Goal: Communication & Community: Answer question/provide support

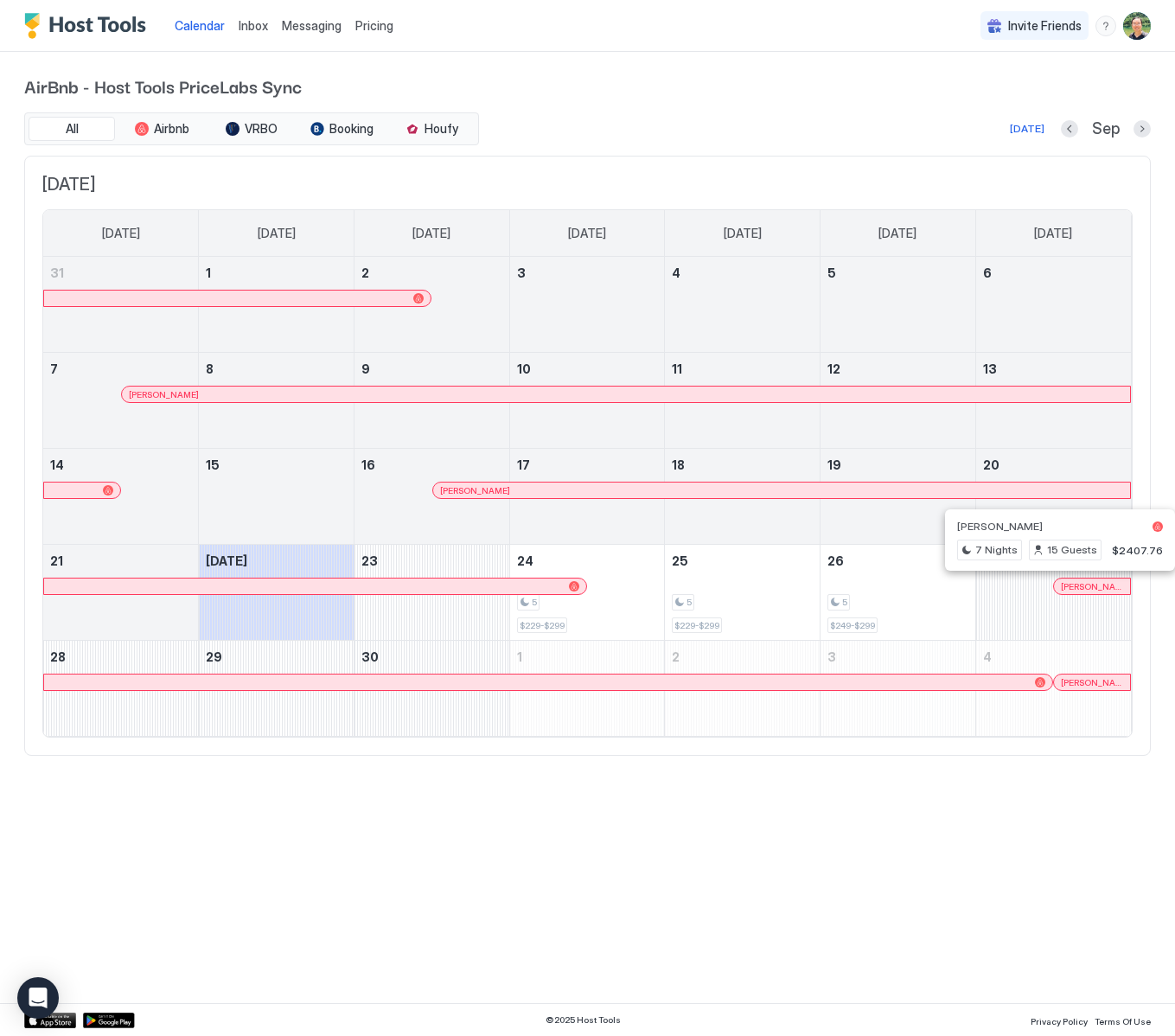
click at [1075, 583] on div at bounding box center [1075, 585] width 14 height 14
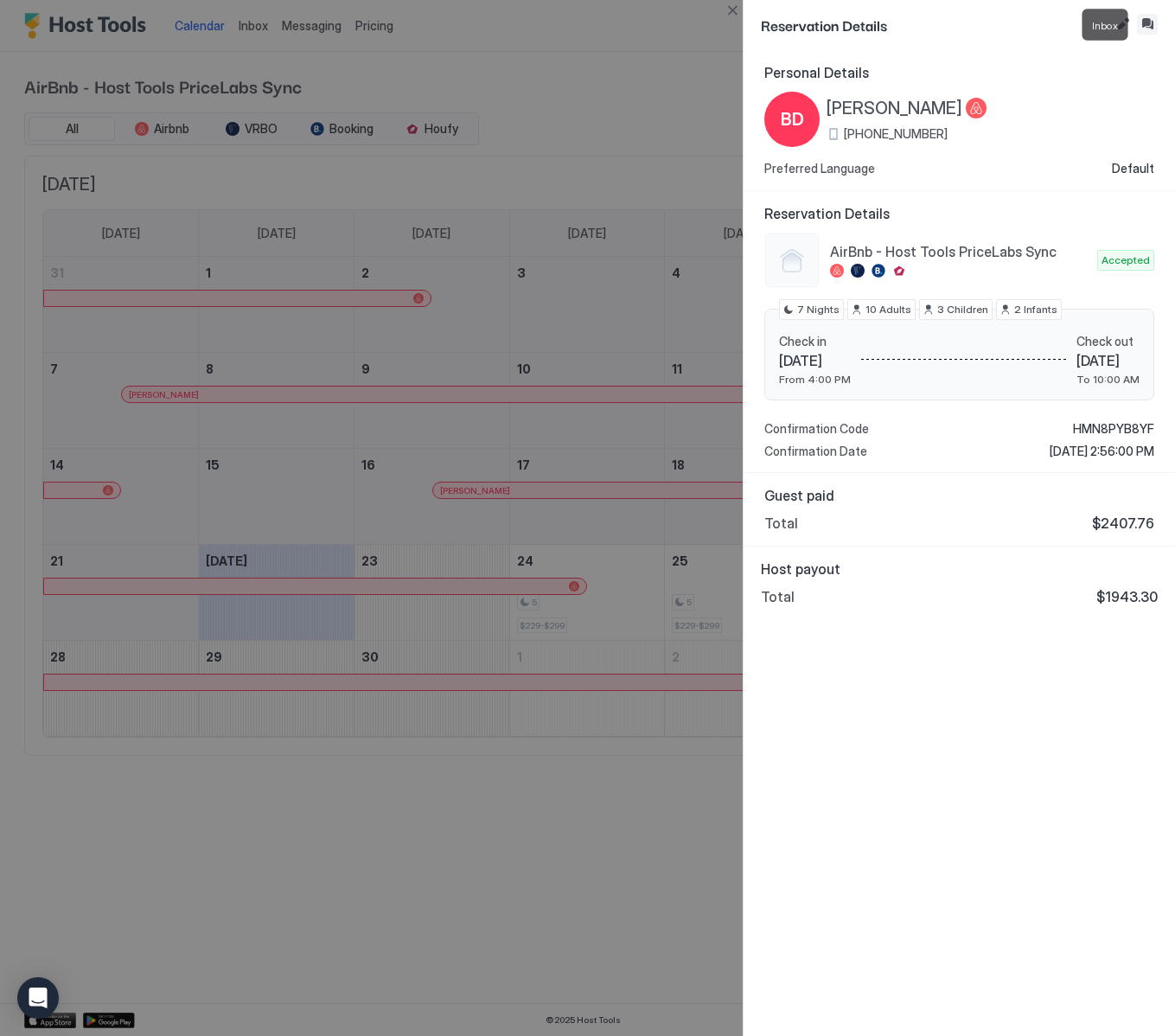
click at [1149, 25] on button "Inbox" at bounding box center [1148, 24] width 21 height 21
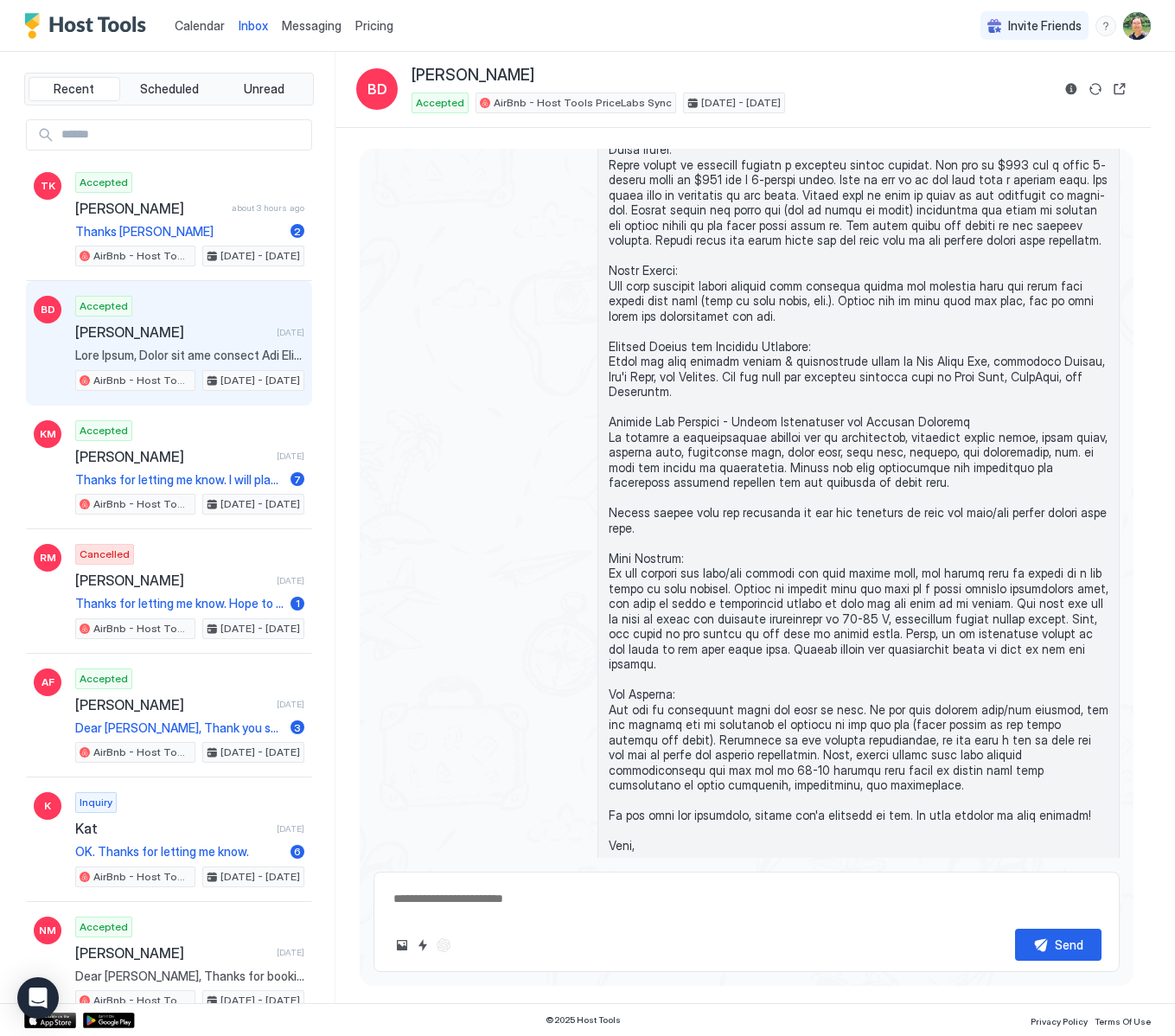
scroll to position [2411, 0]
click at [426, 899] on textarea at bounding box center [746, 898] width 710 height 32
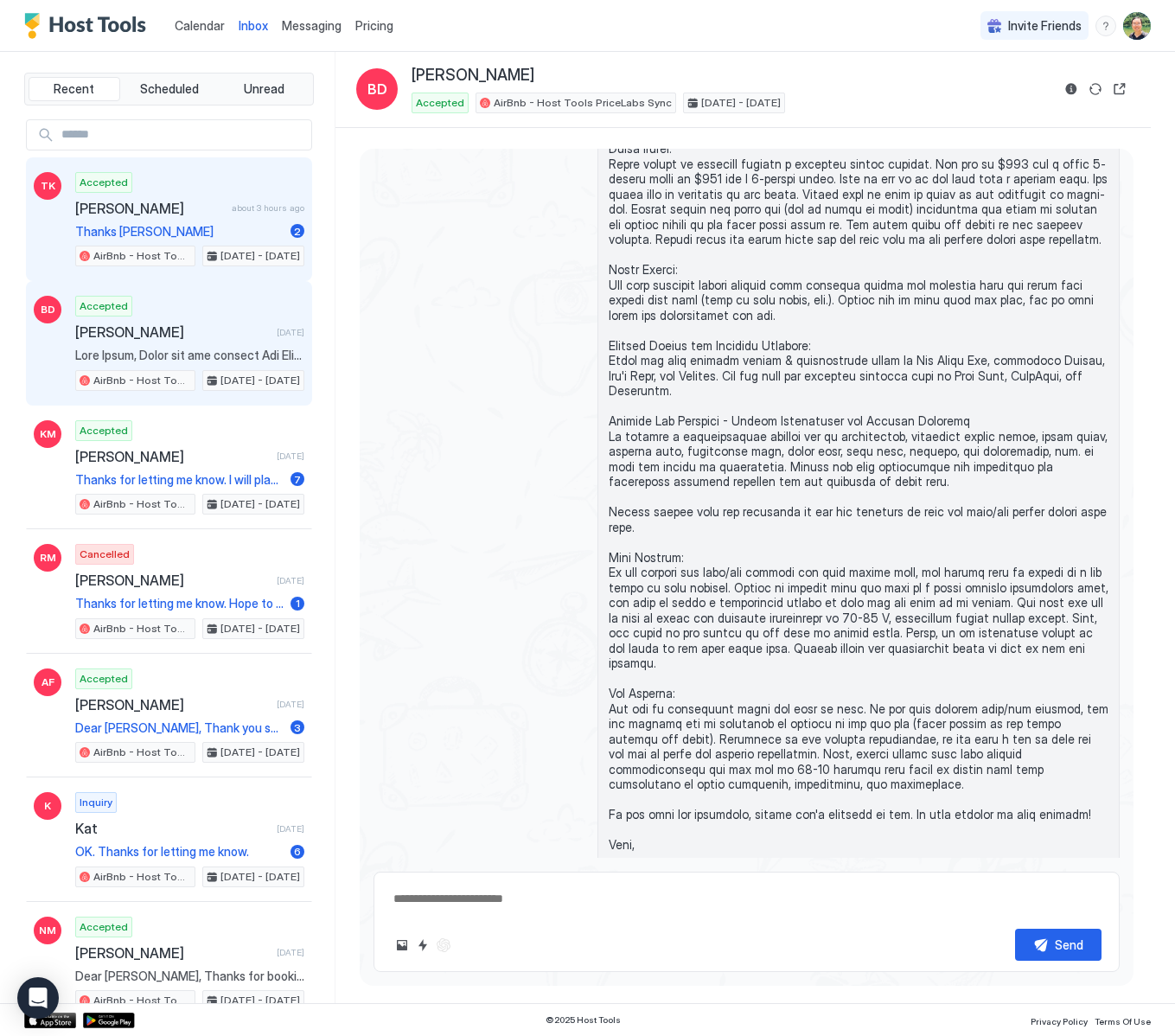
click at [189, 204] on span "[PERSON_NAME]" at bounding box center [150, 208] width 150 height 17
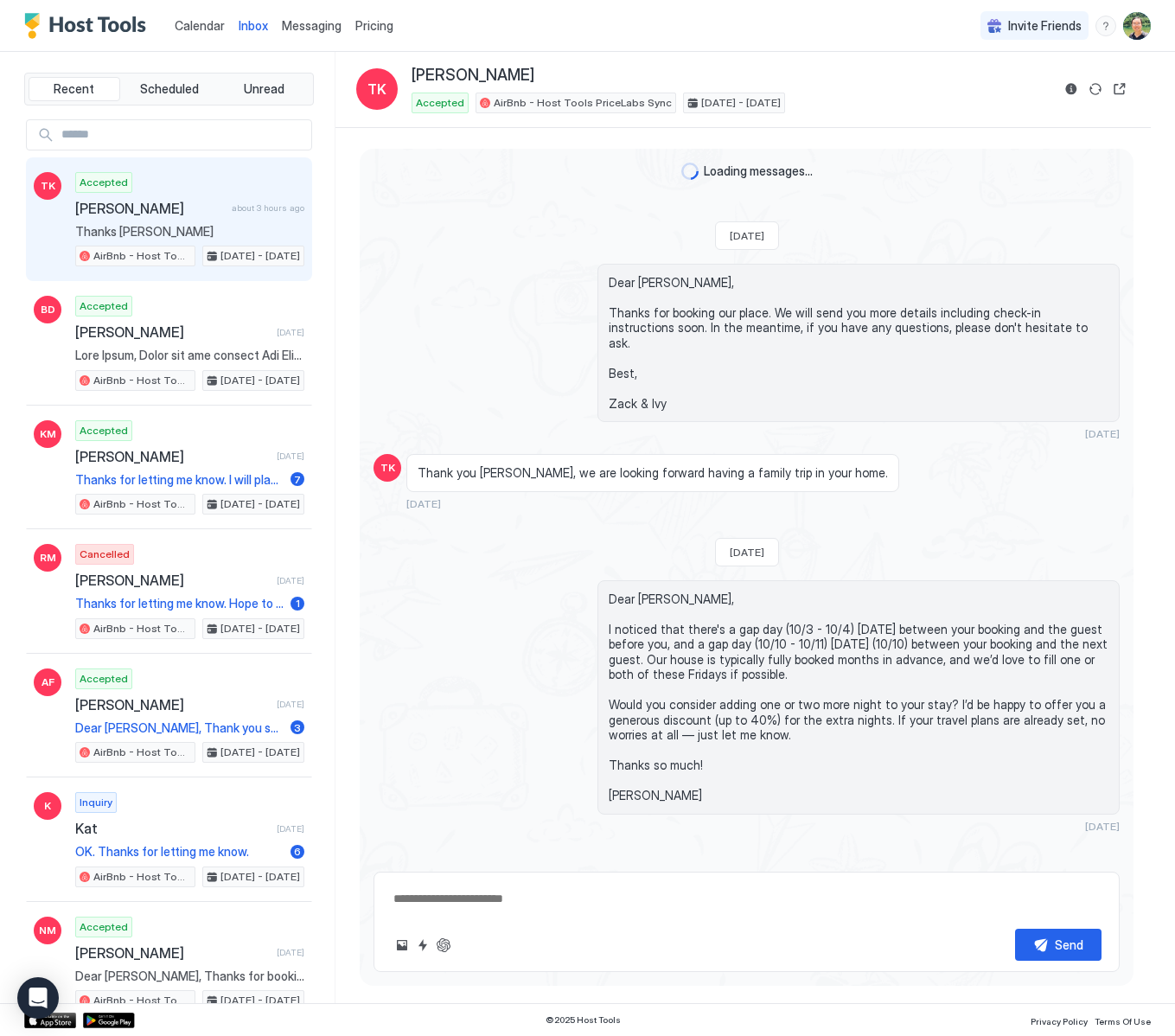
scroll to position [1031, 0]
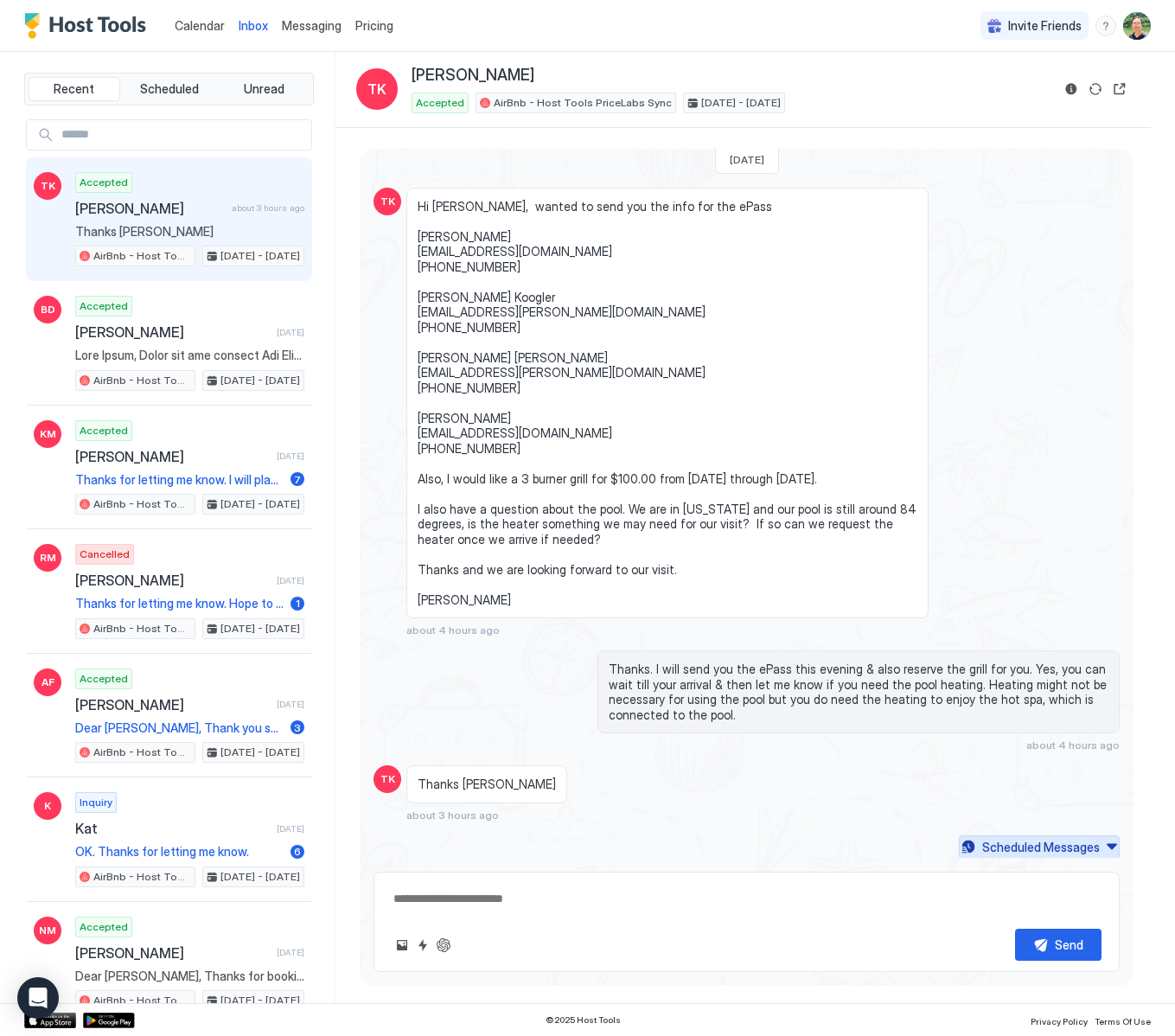
click at [1059, 840] on div "Scheduled Messages" at bounding box center [1041, 847] width 118 height 18
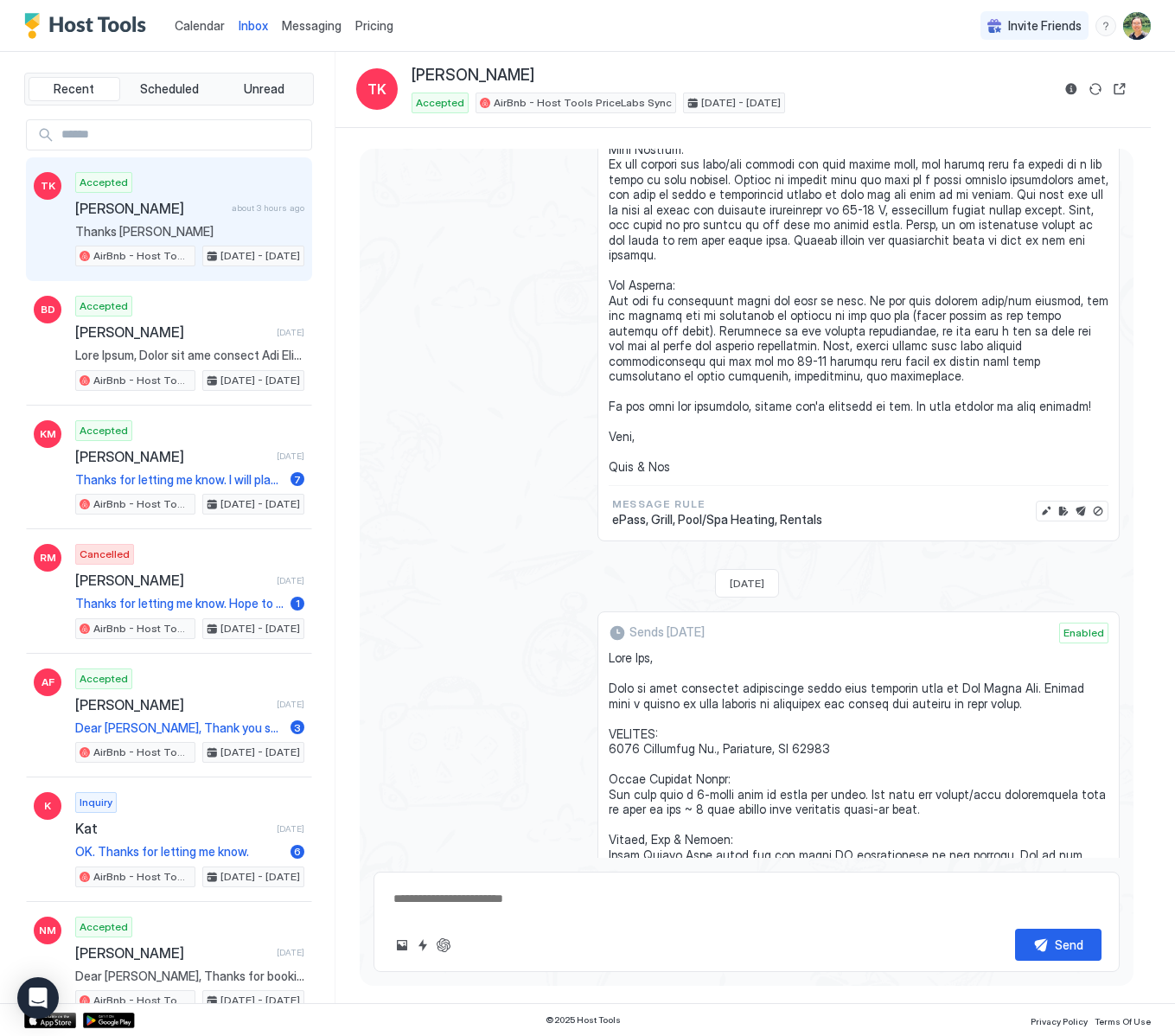
scroll to position [2767, 0]
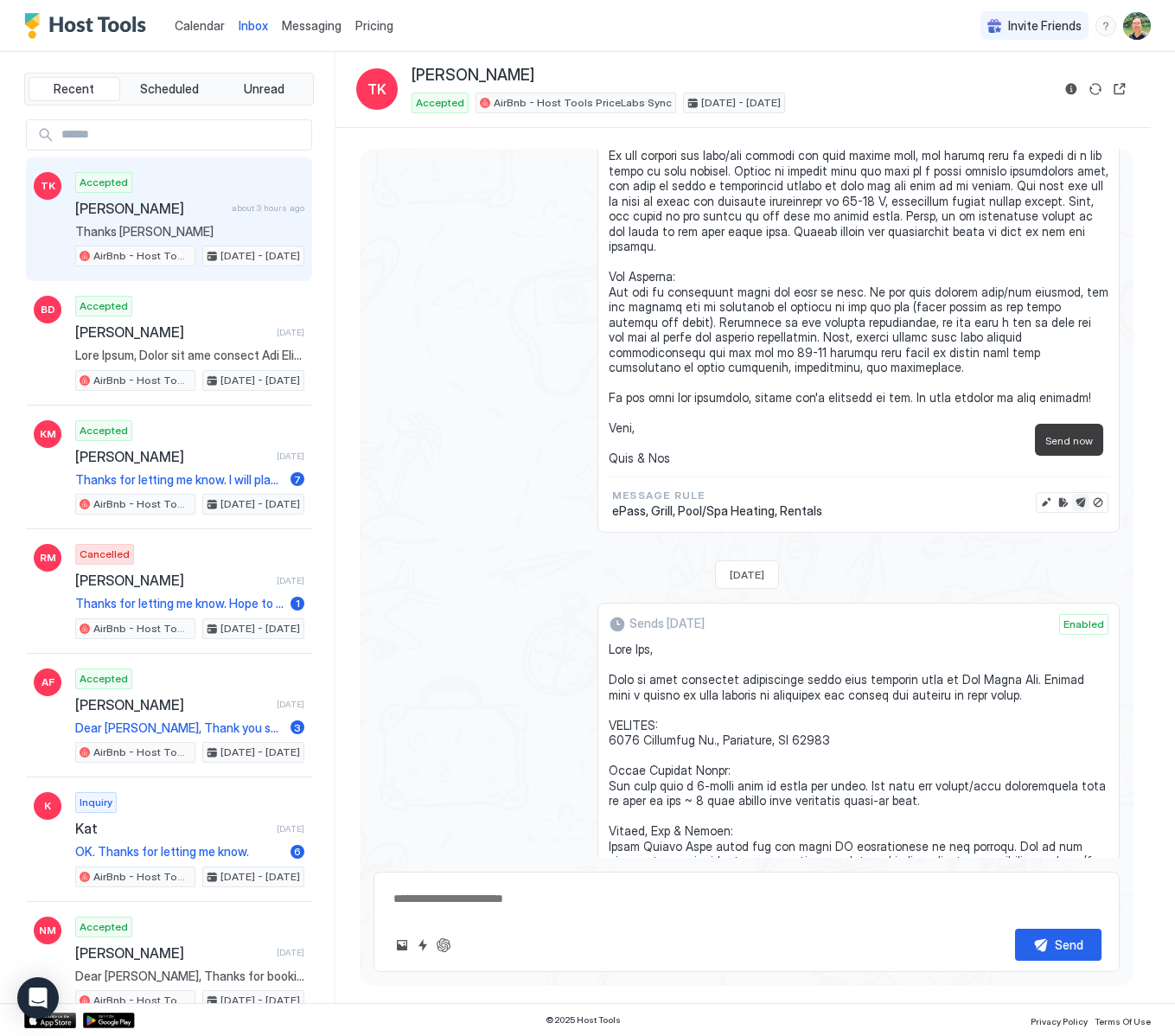
click at [1073, 493] on button "Send now" at bounding box center [1081, 502] width 17 height 17
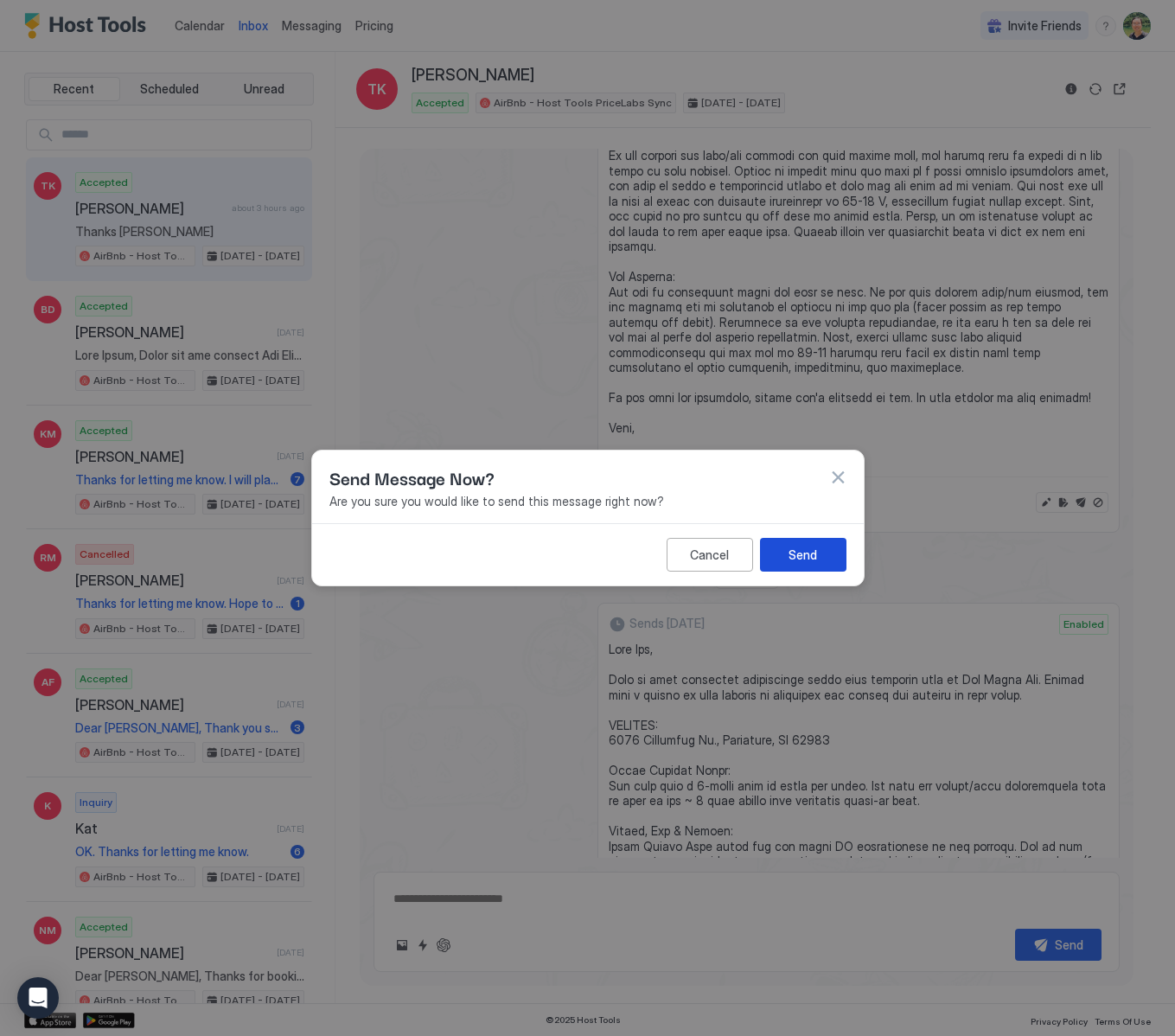
click at [823, 555] on button "Send" at bounding box center [803, 554] width 87 height 34
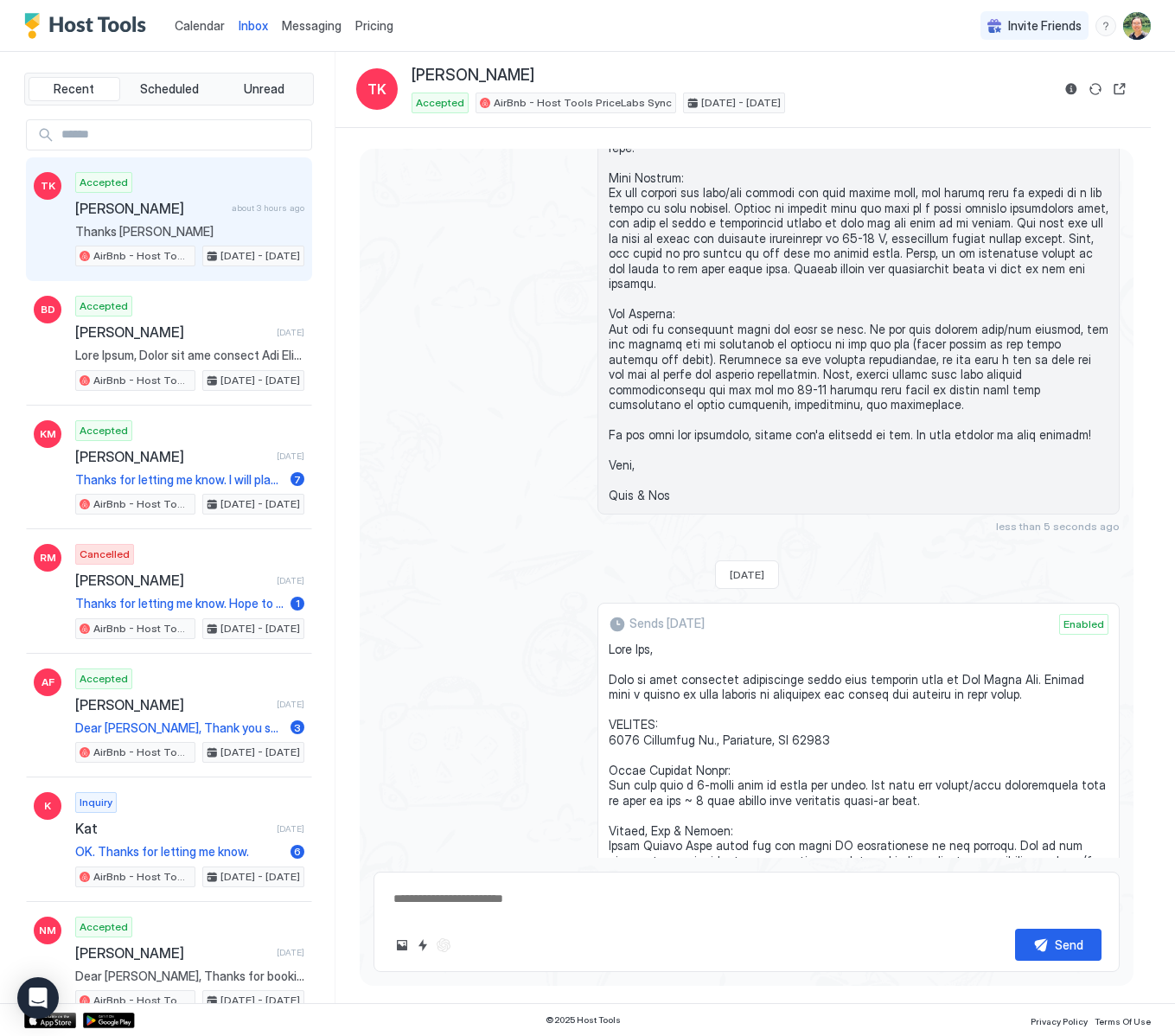
click at [182, 209] on span "[PERSON_NAME]" at bounding box center [150, 208] width 150 height 17
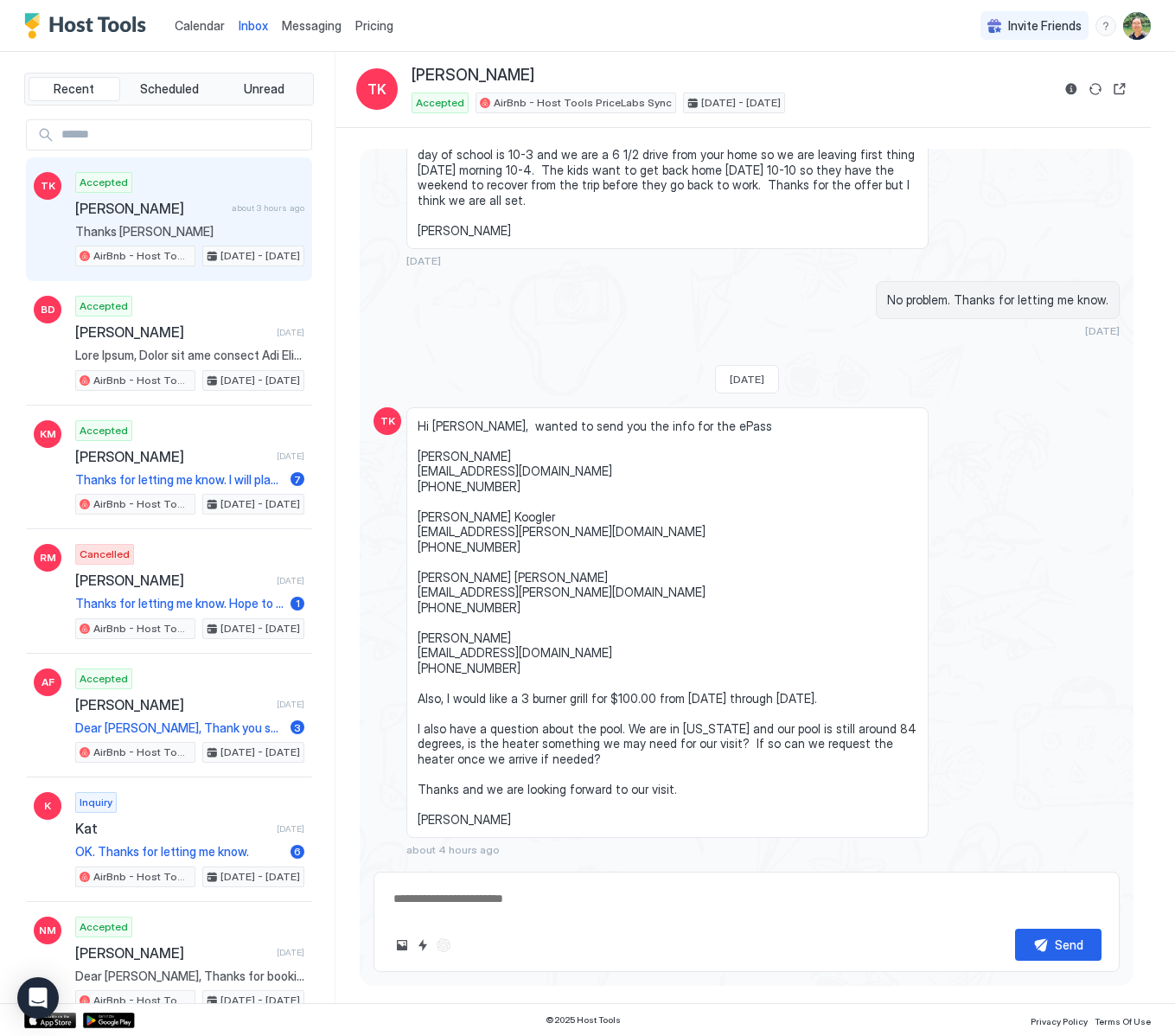
scroll to position [739, 0]
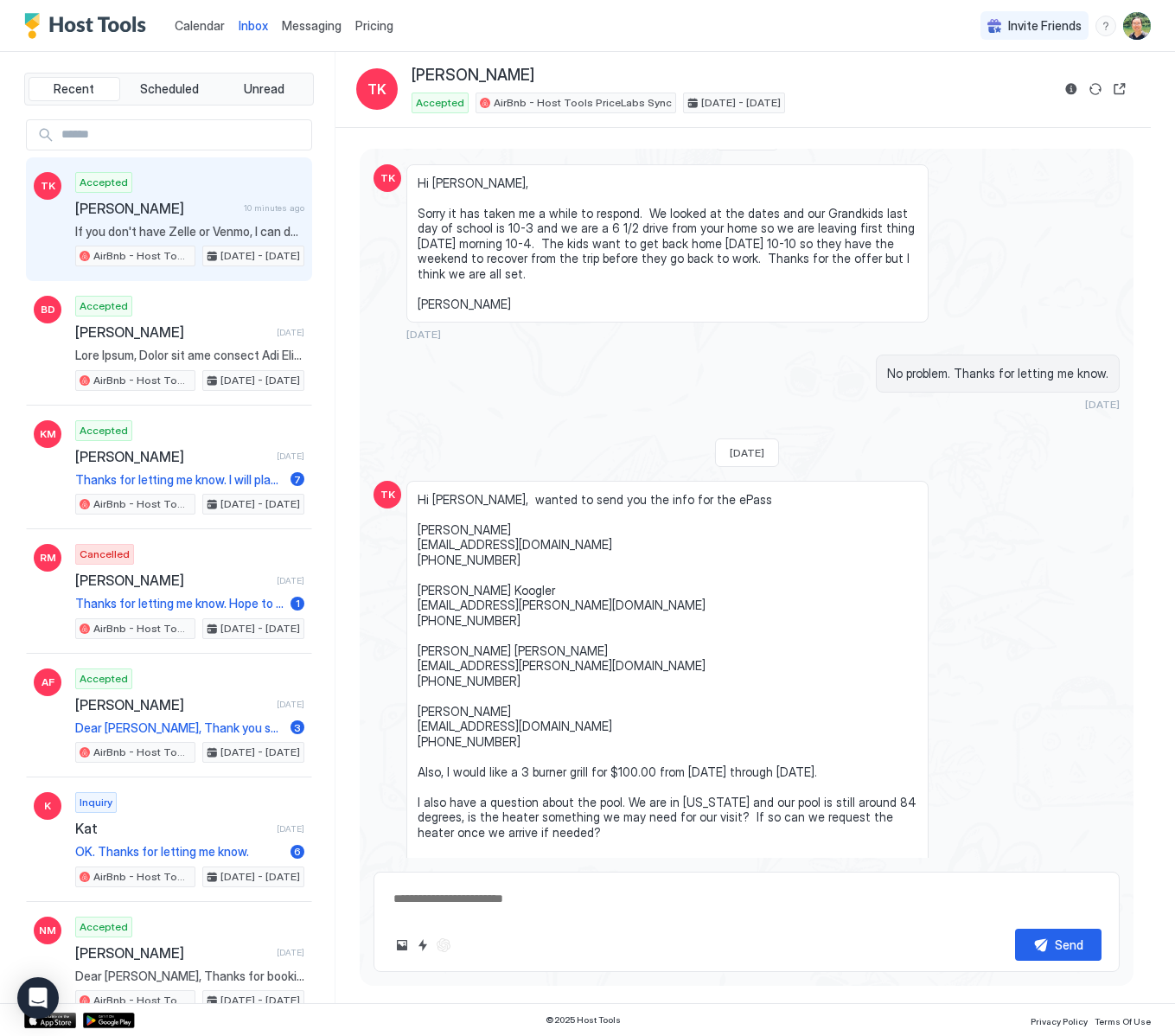
type textarea "*"
